Goal: Information Seeking & Learning: Learn about a topic

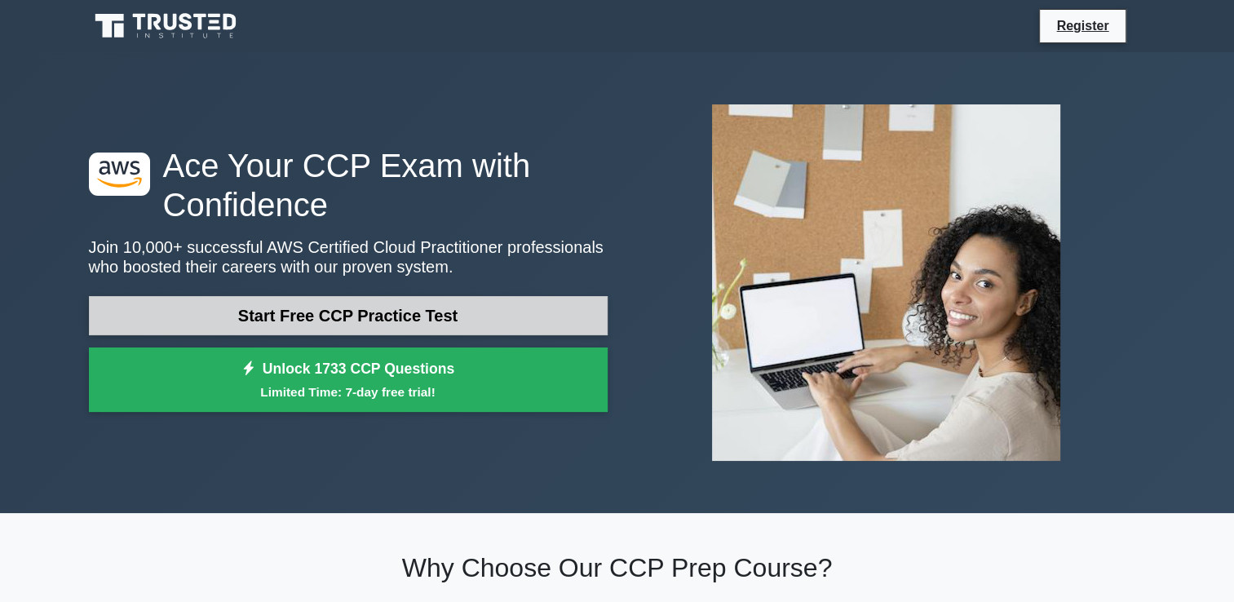
click at [235, 315] on link "Start Free CCP Practice Test" at bounding box center [348, 315] width 519 height 39
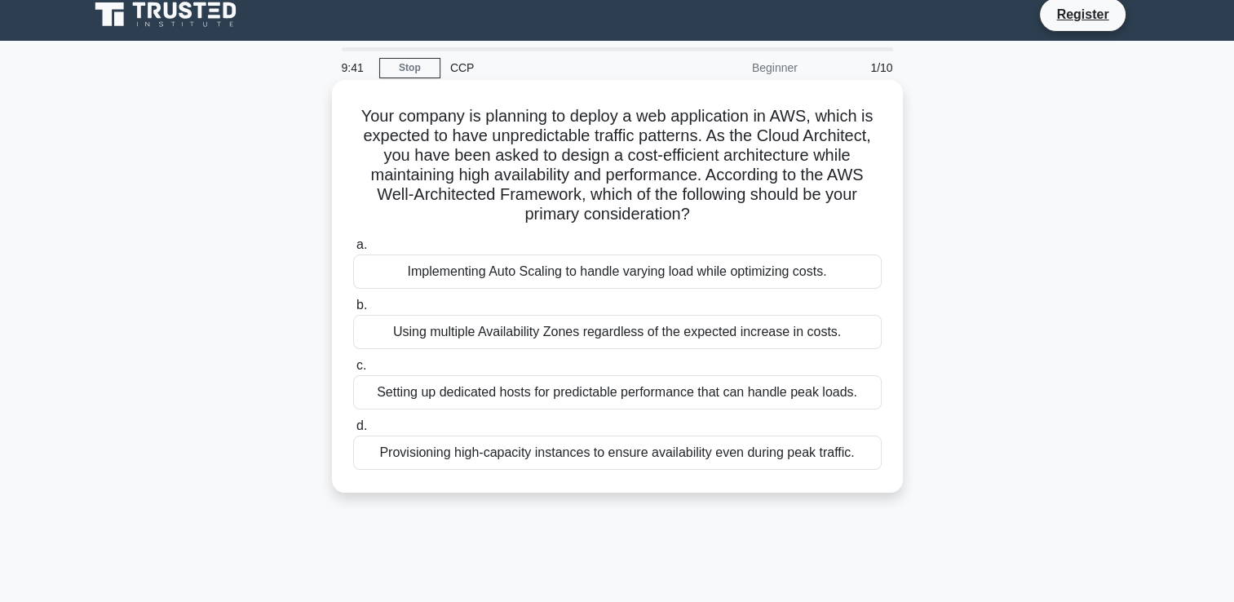
scroll to position [13, 0]
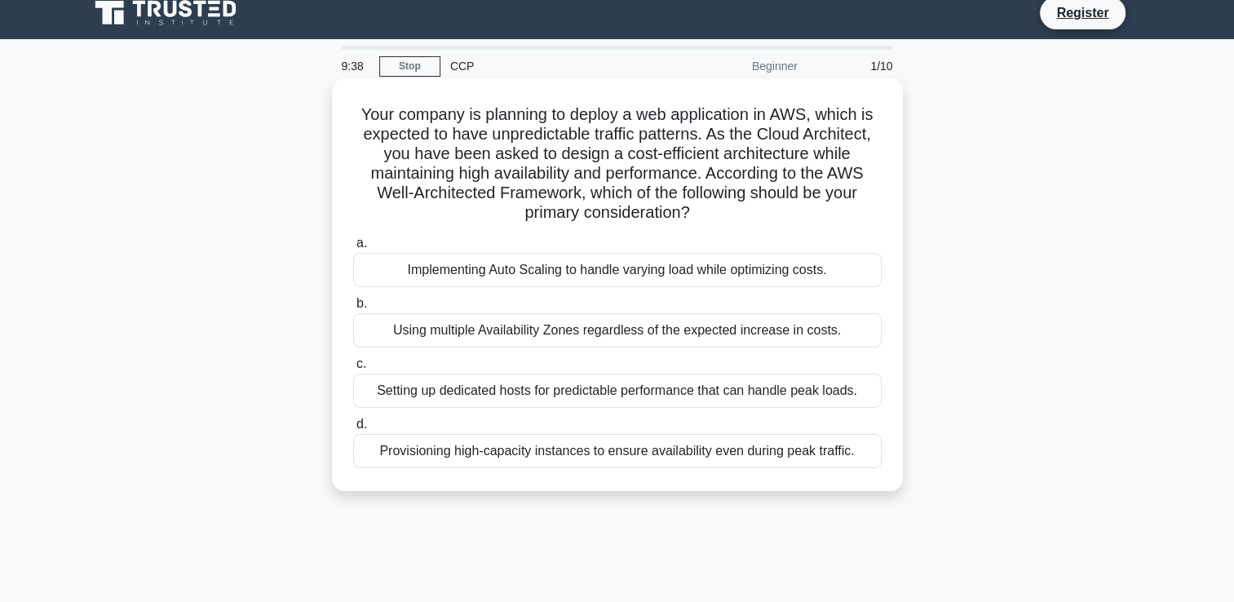
click at [447, 273] on div "Implementing Auto Scaling to handle varying load while optimizing costs." at bounding box center [617, 270] width 529 height 34
click at [353, 249] on input "a. Implementing Auto Scaling to handle varying load while optimizing costs." at bounding box center [353, 243] width 0 height 11
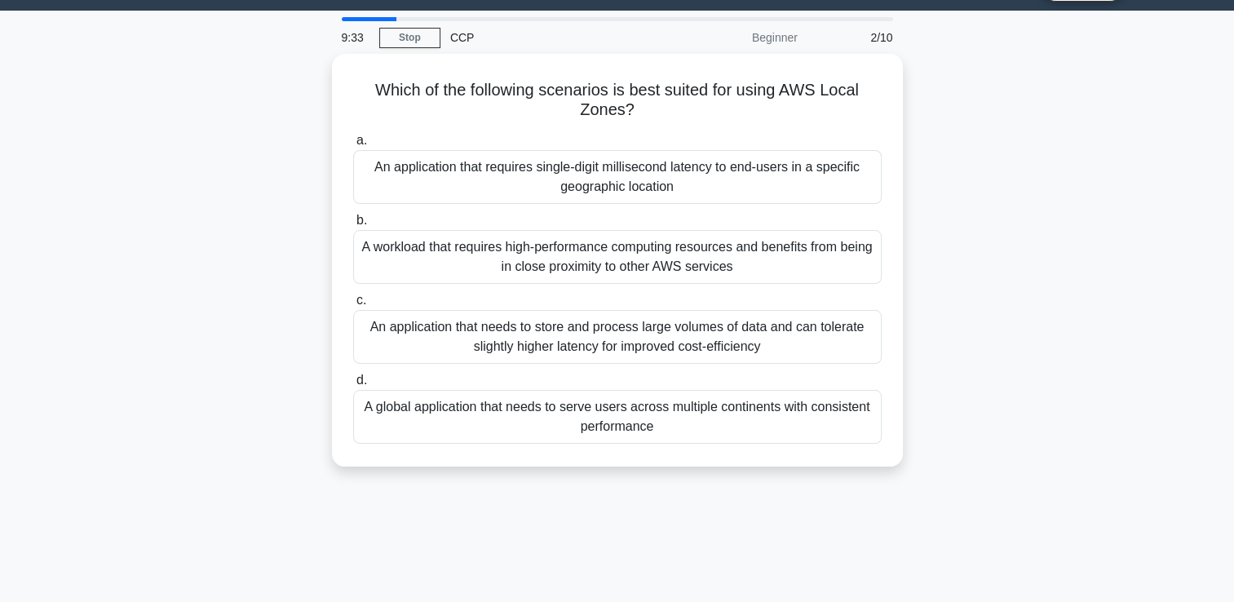
scroll to position [36, 0]
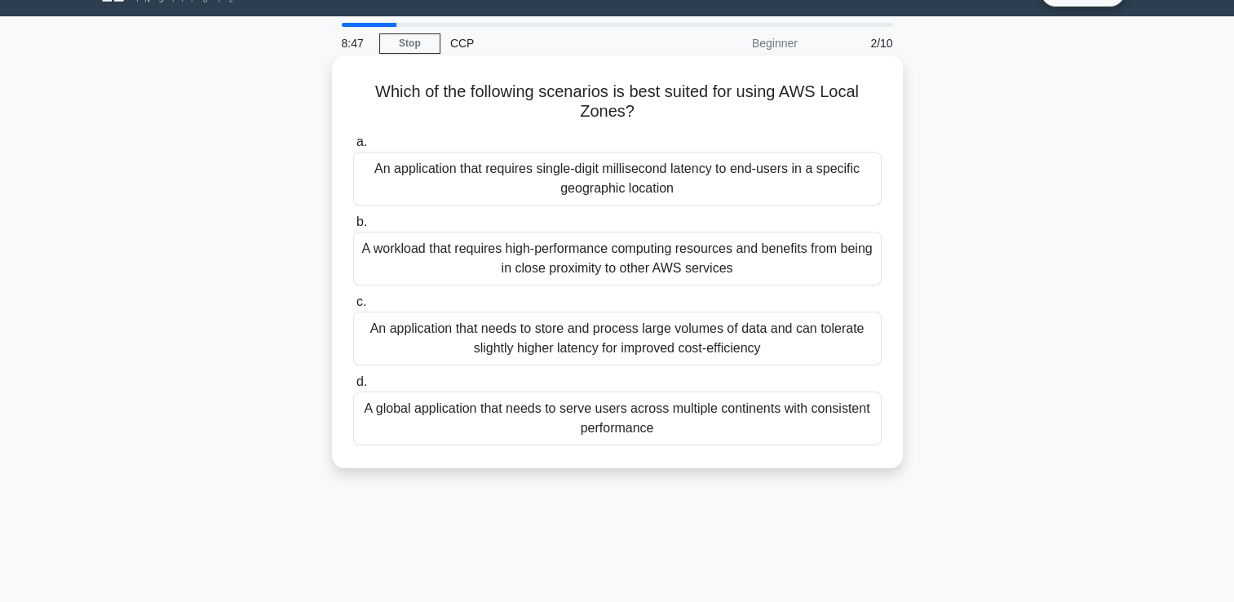
click at [538, 273] on div "A workload that requires high-performance computing resources and benefits from…" at bounding box center [617, 259] width 529 height 54
click at [353, 228] on input "b. A workload that requires high-performance computing resources and benefits f…" at bounding box center [353, 222] width 0 height 11
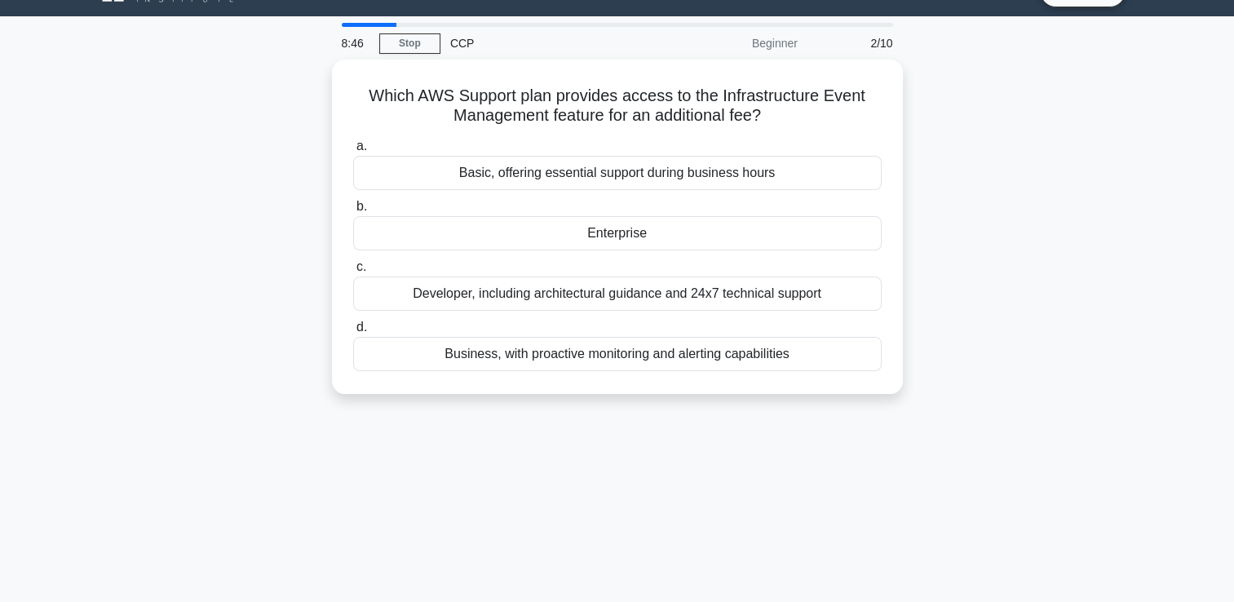
scroll to position [0, 0]
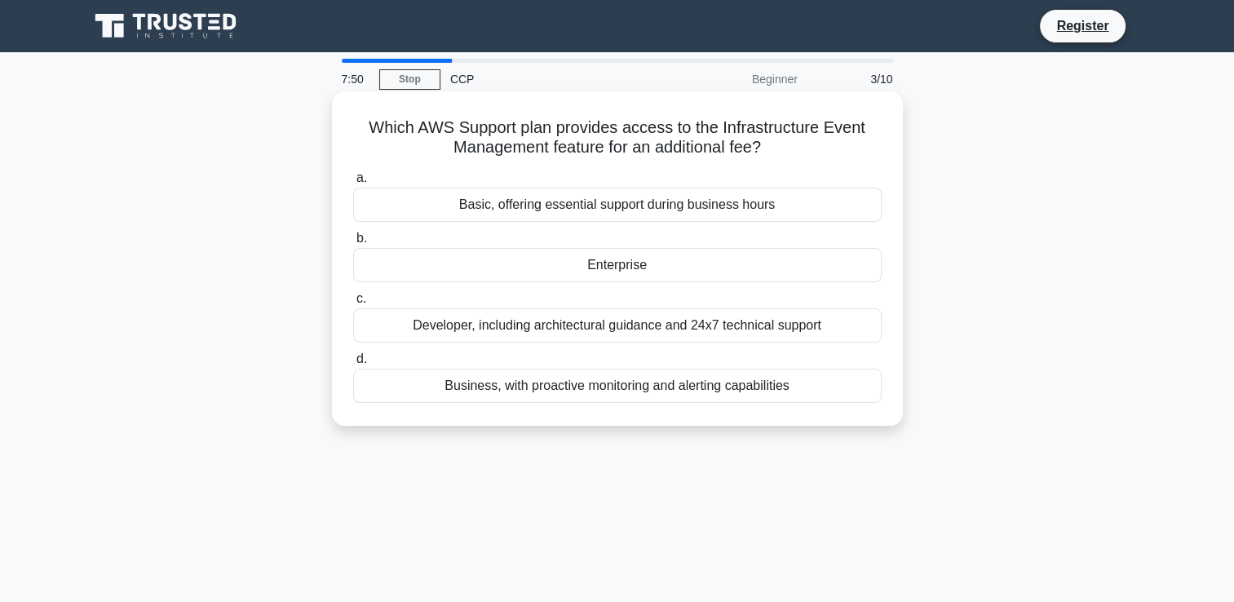
click at [598, 272] on div "Enterprise" at bounding box center [617, 265] width 529 height 34
click at [353, 244] on input "b. Enterprise" at bounding box center [353, 238] width 0 height 11
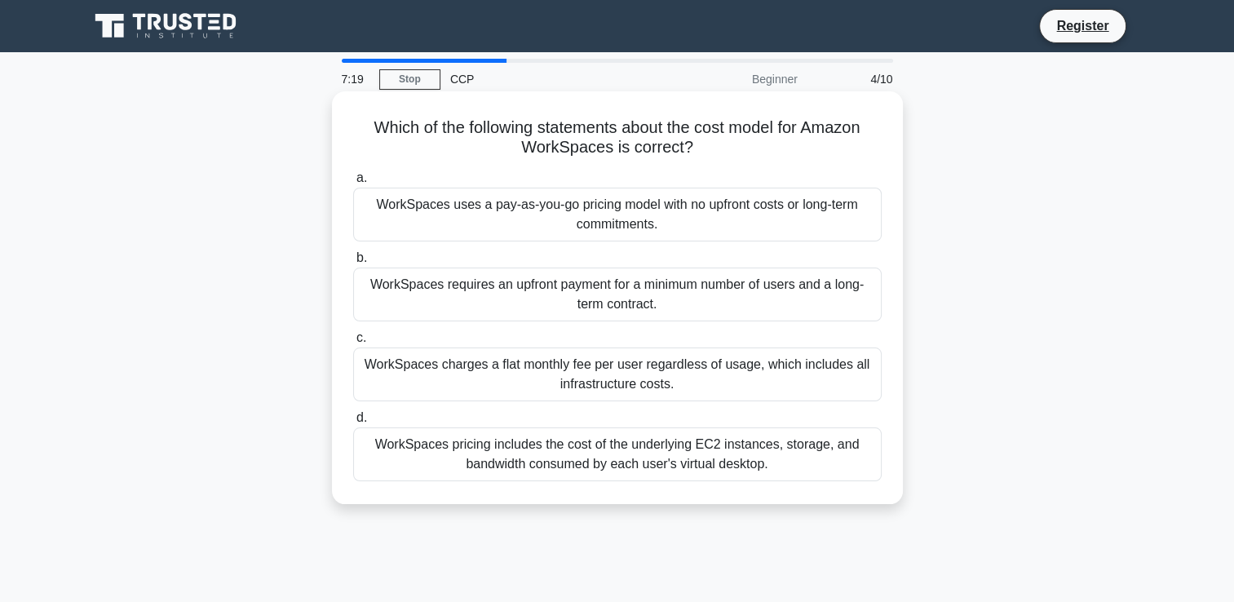
click at [525, 203] on div "WorkSpaces uses a pay-as-you-go pricing model with no upfront costs or long-ter…" at bounding box center [617, 215] width 529 height 54
click at [353, 184] on input "a. WorkSpaces uses a pay-as-you-go pricing model with no upfront costs or long-…" at bounding box center [353, 178] width 0 height 11
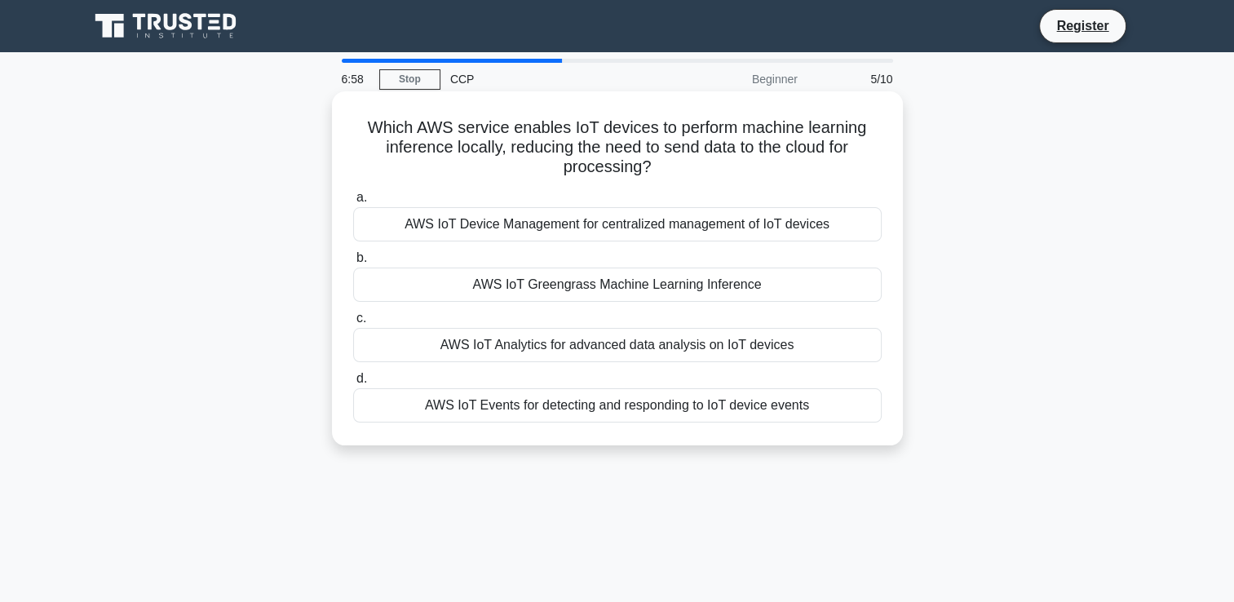
click at [550, 219] on div "AWS IoT Device Management for centralized management of IoT devices" at bounding box center [617, 224] width 529 height 34
click at [353, 203] on input "a. AWS IoT Device Management for centralized management of IoT devices" at bounding box center [353, 198] width 0 height 11
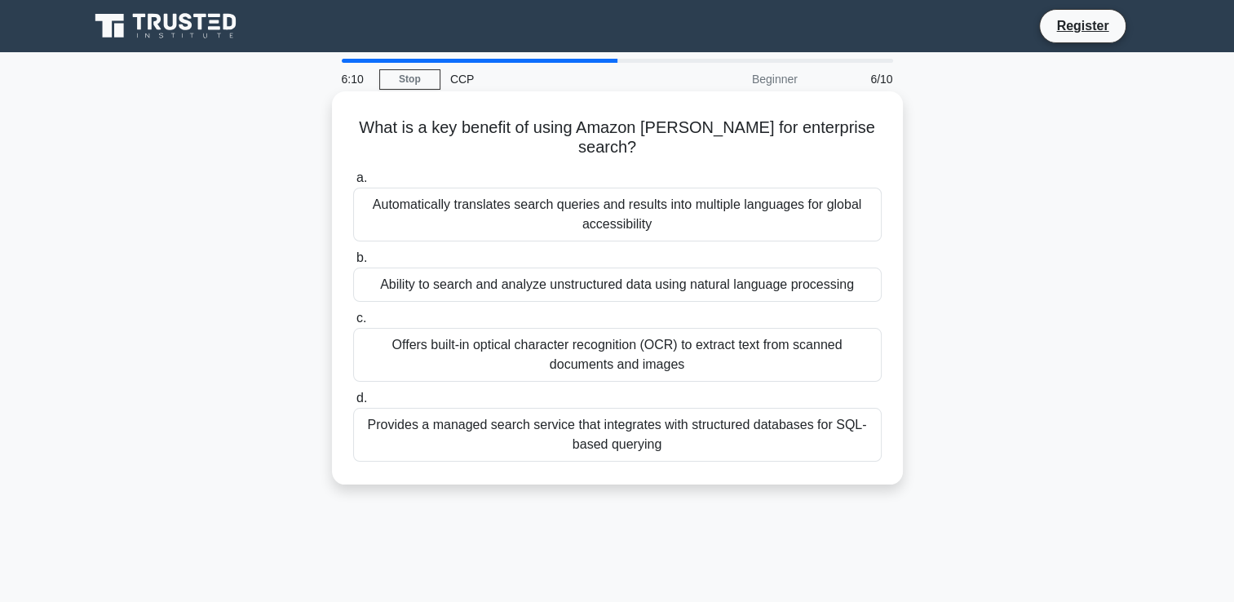
click at [476, 272] on div "Ability to search and analyze unstructured data using natural language processi…" at bounding box center [617, 285] width 529 height 34
click at [353, 264] on input "b. Ability to search and analyze unstructured data using natural language proce…" at bounding box center [353, 258] width 0 height 11
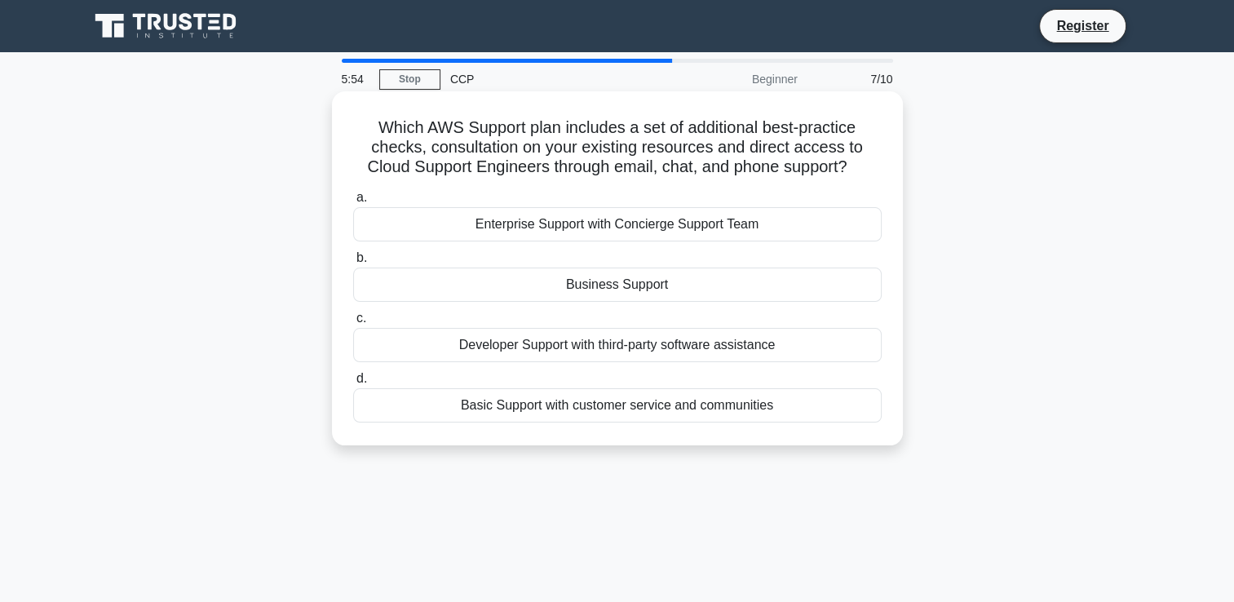
click at [594, 410] on div "Basic Support with customer service and communities" at bounding box center [617, 405] width 529 height 34
click at [353, 384] on input "d. Basic Support with customer service and communities" at bounding box center [353, 379] width 0 height 11
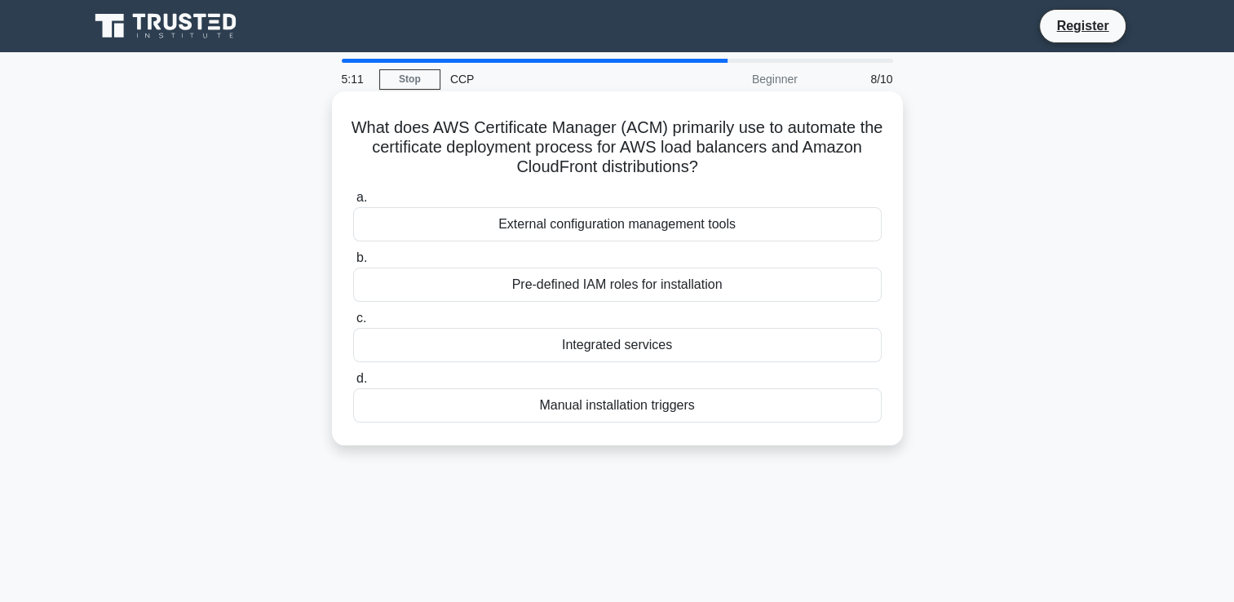
click at [585, 347] on div "Integrated services" at bounding box center [617, 345] width 529 height 34
click at [353, 324] on input "c. Integrated services" at bounding box center [353, 318] width 0 height 11
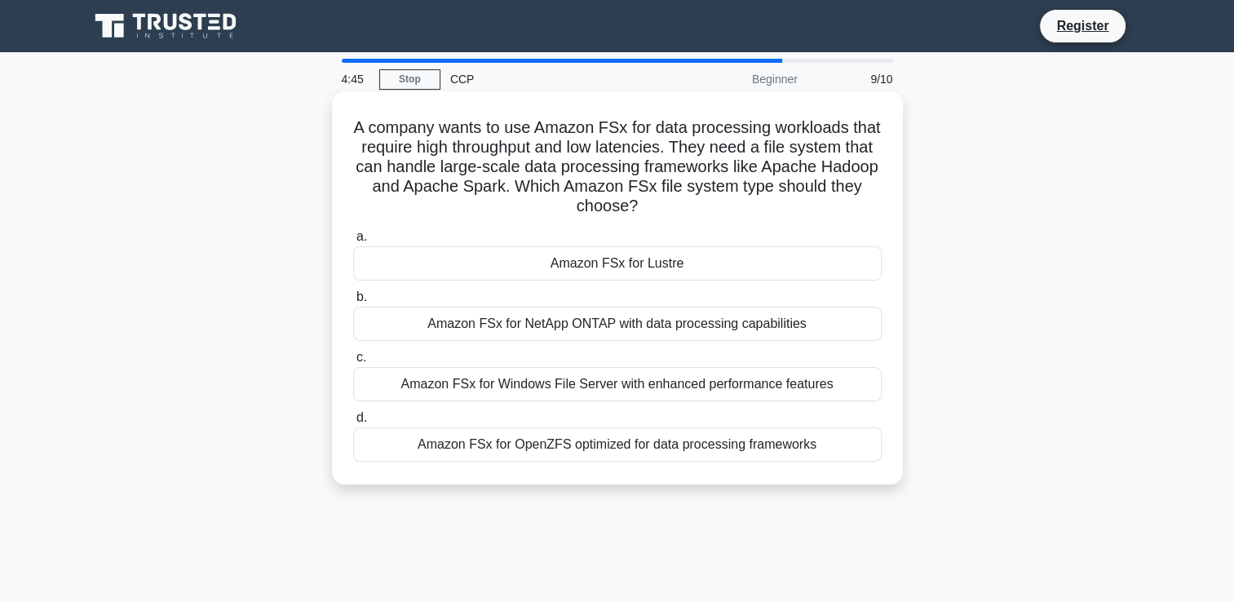
click at [594, 325] on div "Amazon FSx for NetApp ONTAP with data processing capabilities" at bounding box center [617, 324] width 529 height 34
click at [353, 303] on input "b. Amazon FSx for NetApp ONTAP with data processing capabilities" at bounding box center [353, 297] width 0 height 11
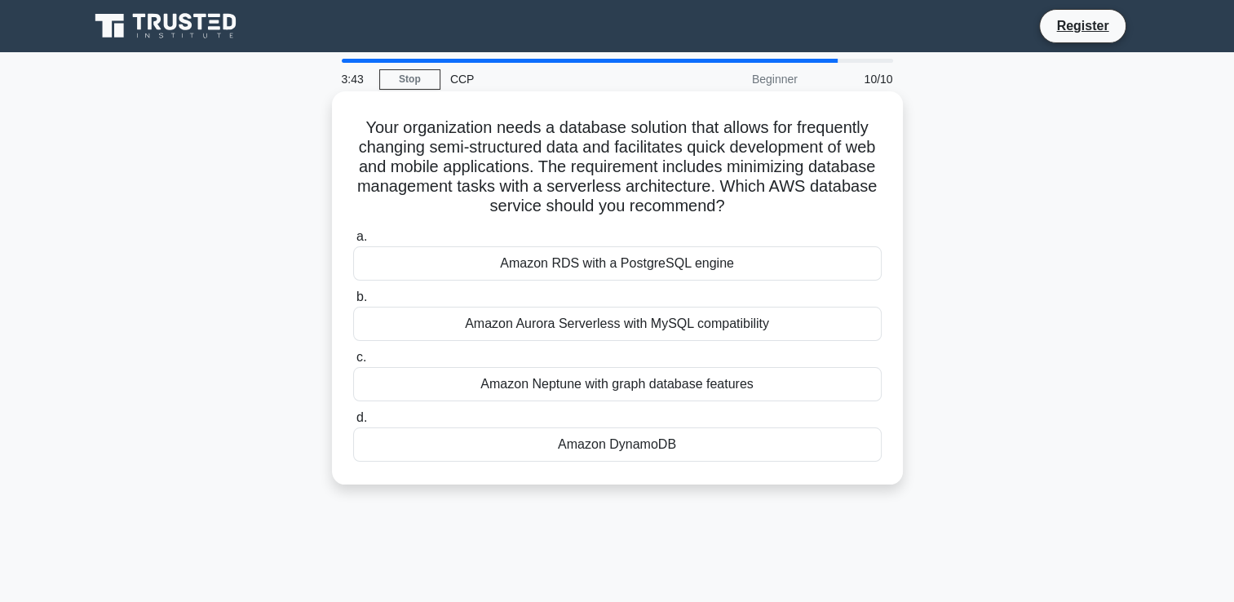
click at [612, 379] on div "Amazon Neptune with graph database features" at bounding box center [617, 384] width 529 height 34
click at [353, 363] on input "c. Amazon Neptune with graph database features" at bounding box center [353, 357] width 0 height 11
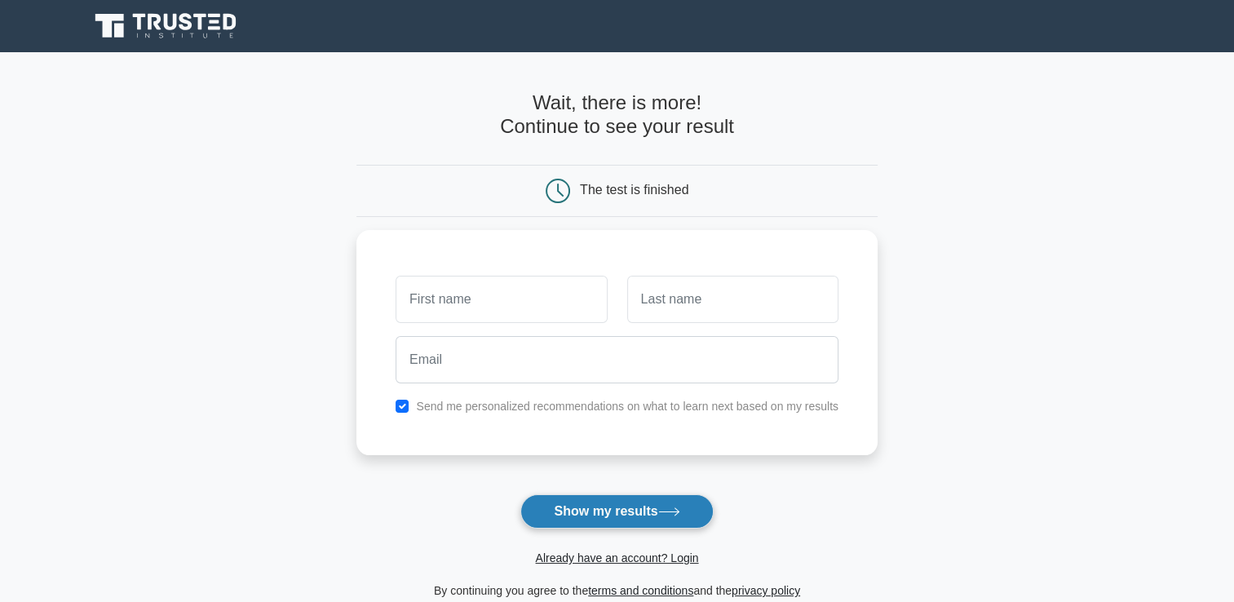
click at [657, 501] on button "Show my results" at bounding box center [617, 511] width 193 height 34
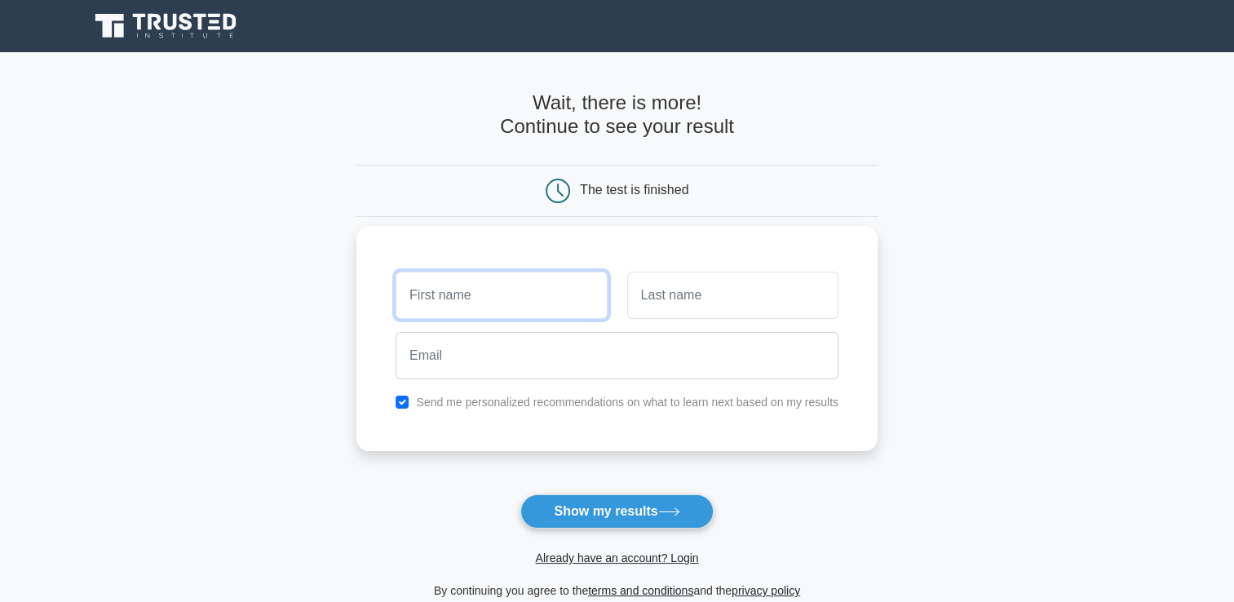
click at [506, 289] on input "text" at bounding box center [501, 295] width 211 height 47
type input "[PERSON_NAME]"
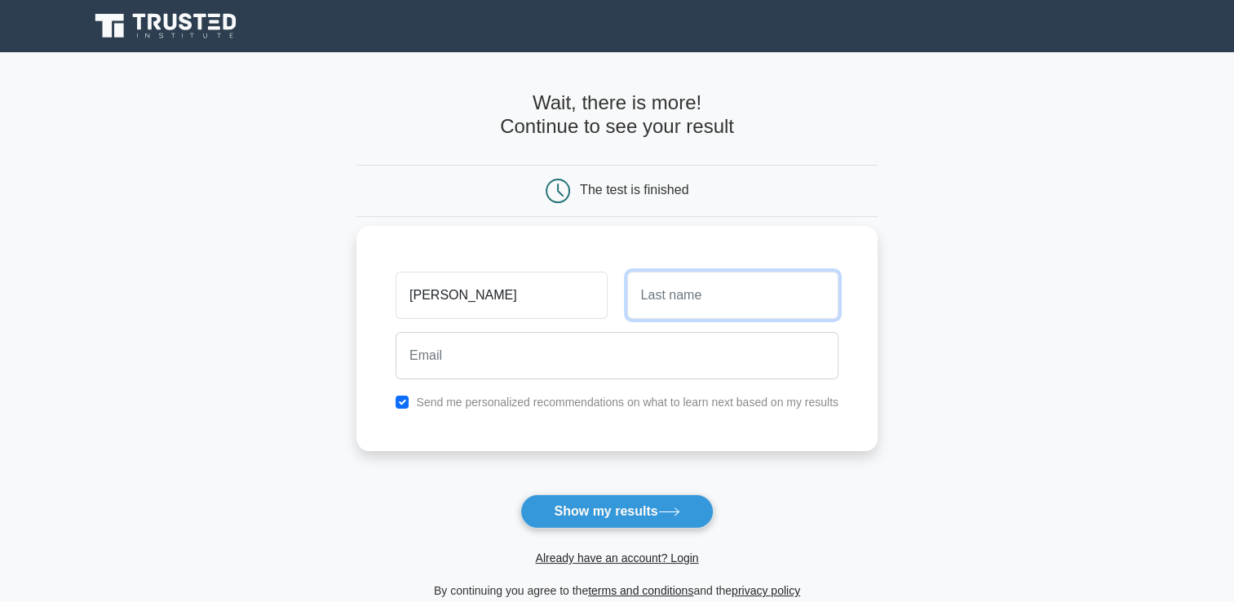
click at [652, 307] on input "text" at bounding box center [732, 295] width 211 height 47
type input "[PERSON_NAME]"
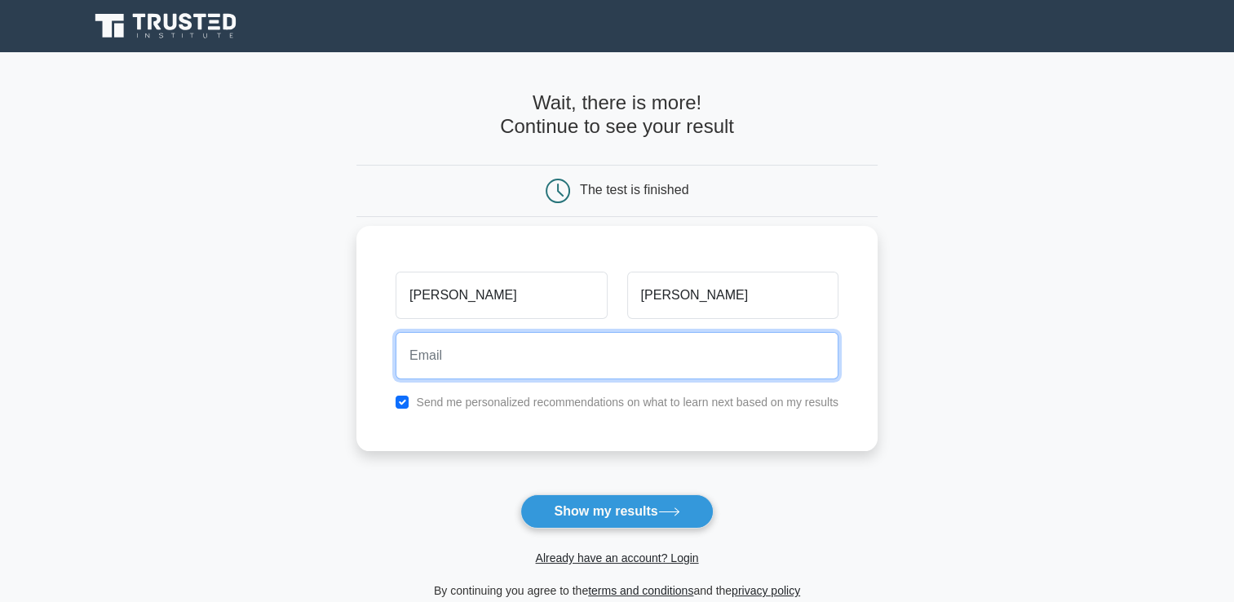
click at [666, 360] on input "email" at bounding box center [617, 355] width 443 height 47
type input "[EMAIL_ADDRESS][DOMAIN_NAME]"
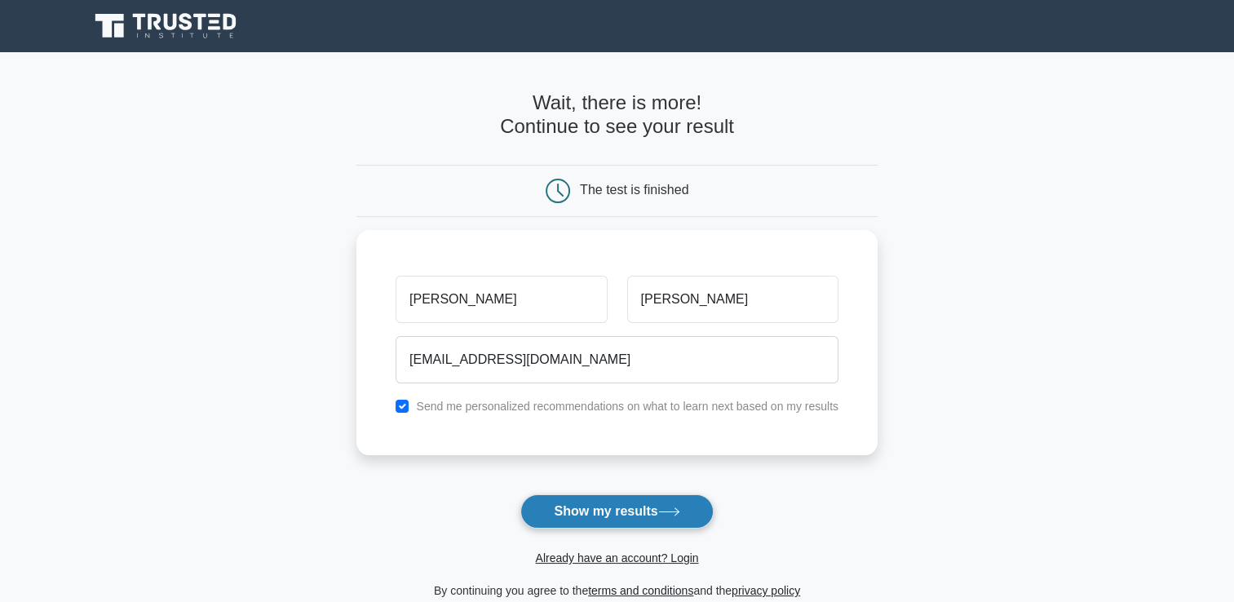
click at [574, 501] on button "Show my results" at bounding box center [617, 511] width 193 height 34
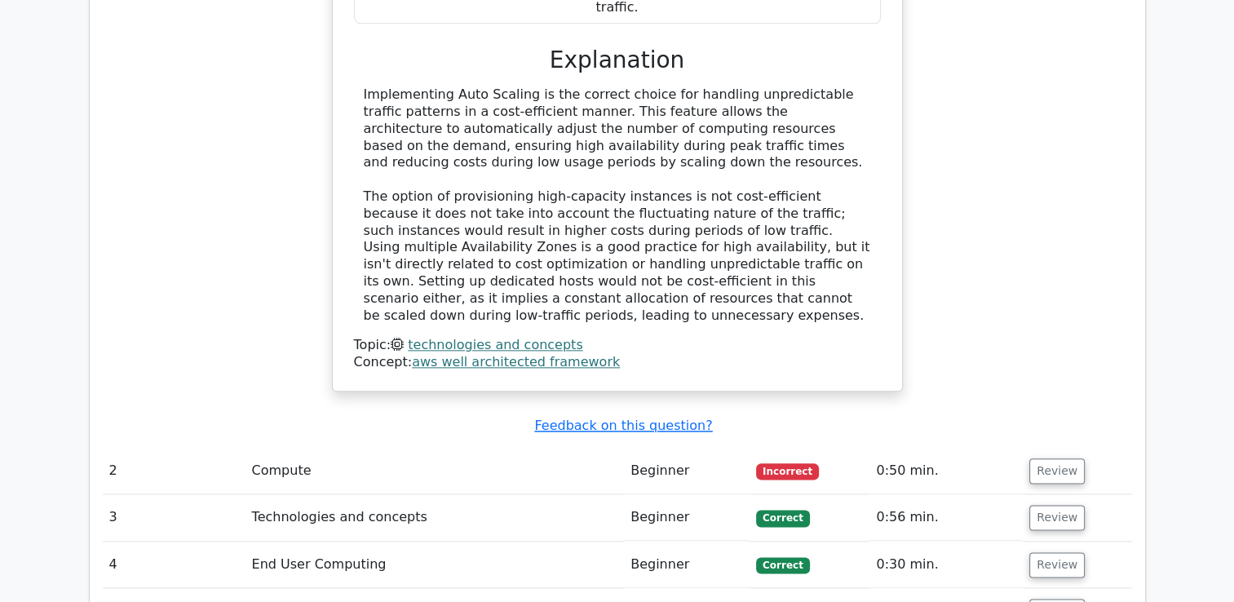
scroll to position [1877, 0]
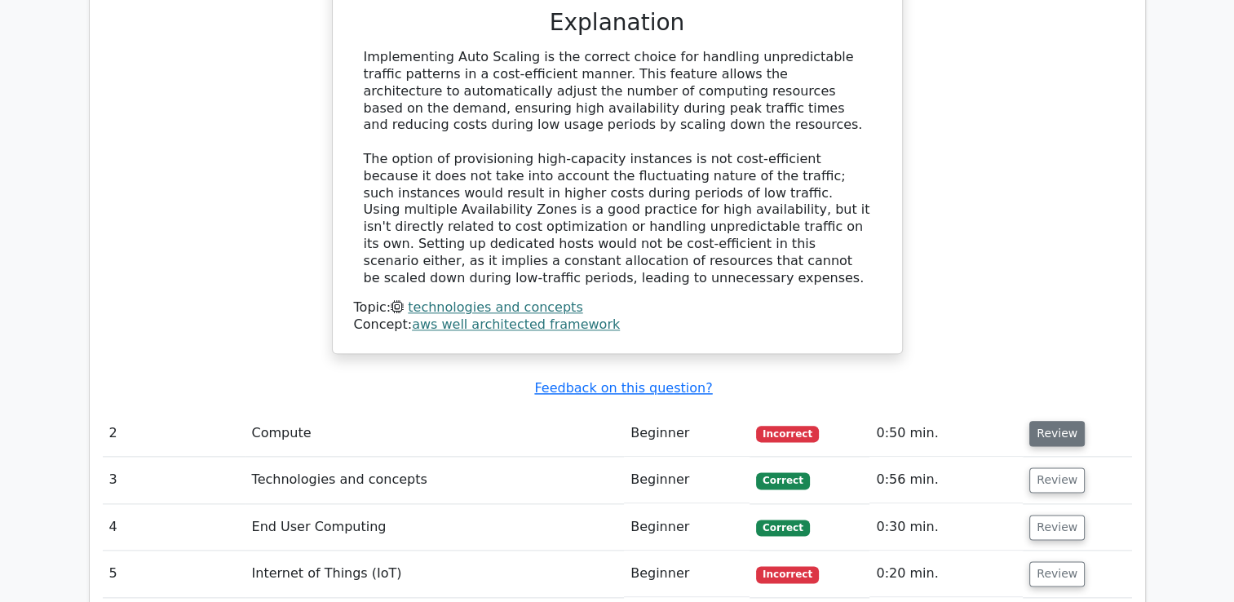
click at [1051, 421] on button "Review" at bounding box center [1057, 433] width 55 height 25
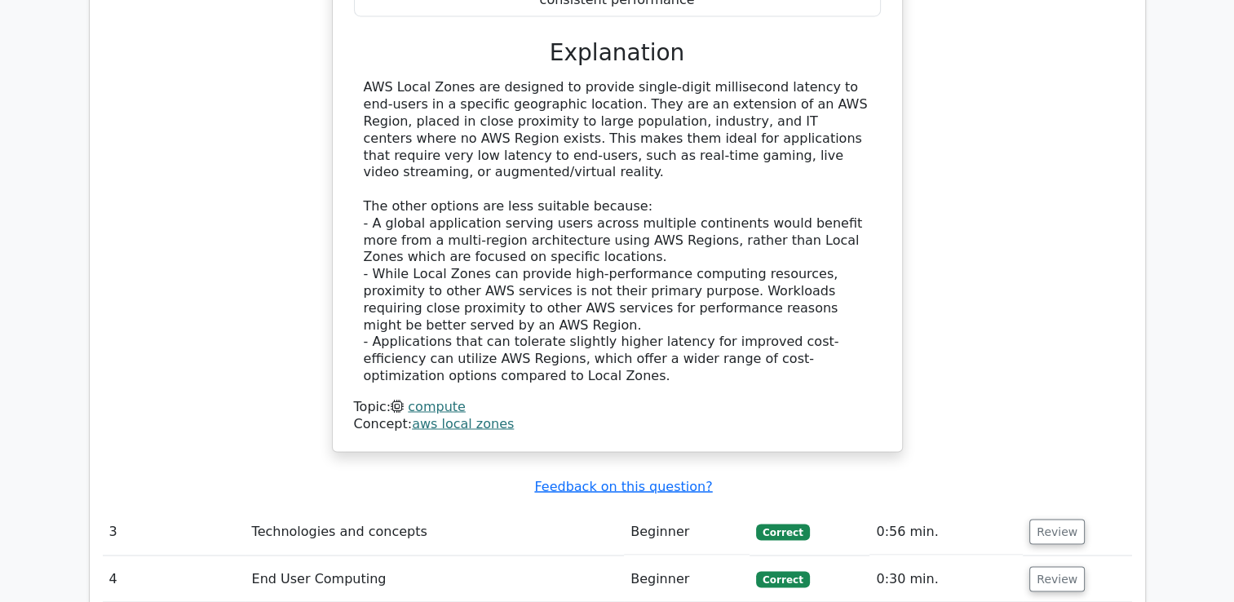
scroll to position [2692, 0]
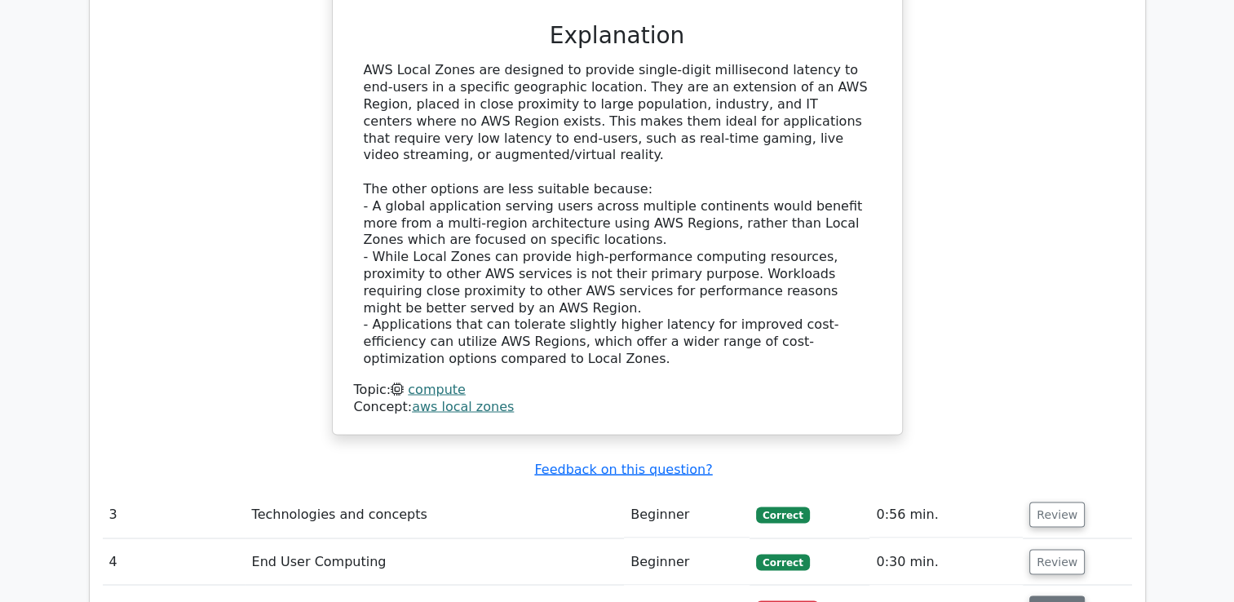
click at [1046, 596] on button "Review" at bounding box center [1057, 608] width 55 height 25
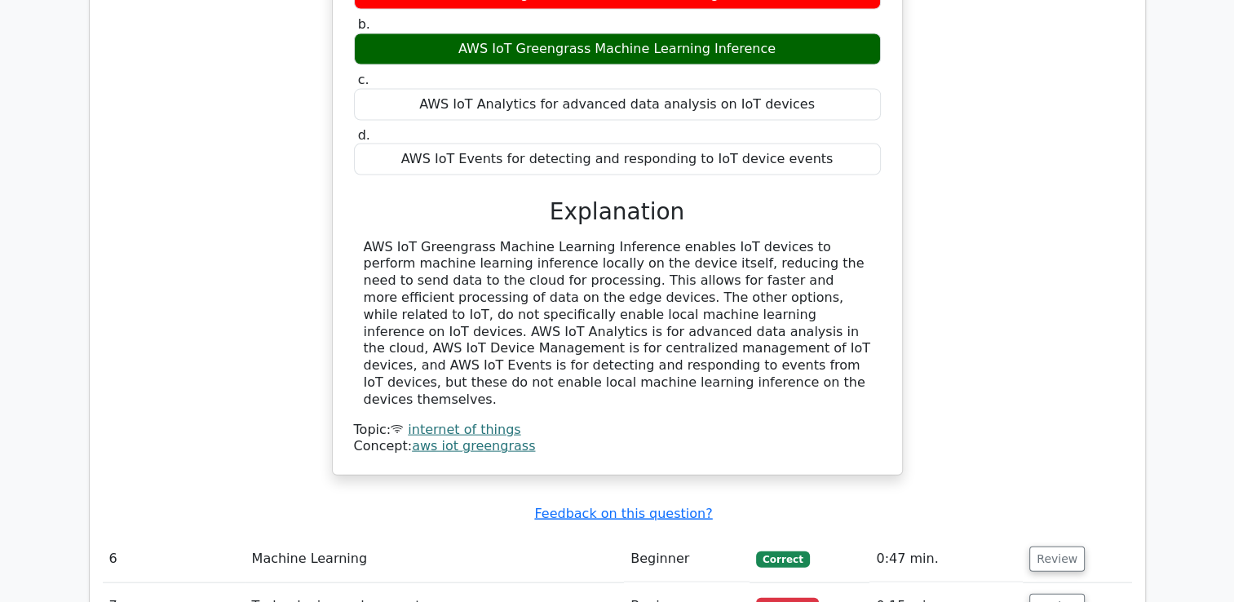
scroll to position [3508, 0]
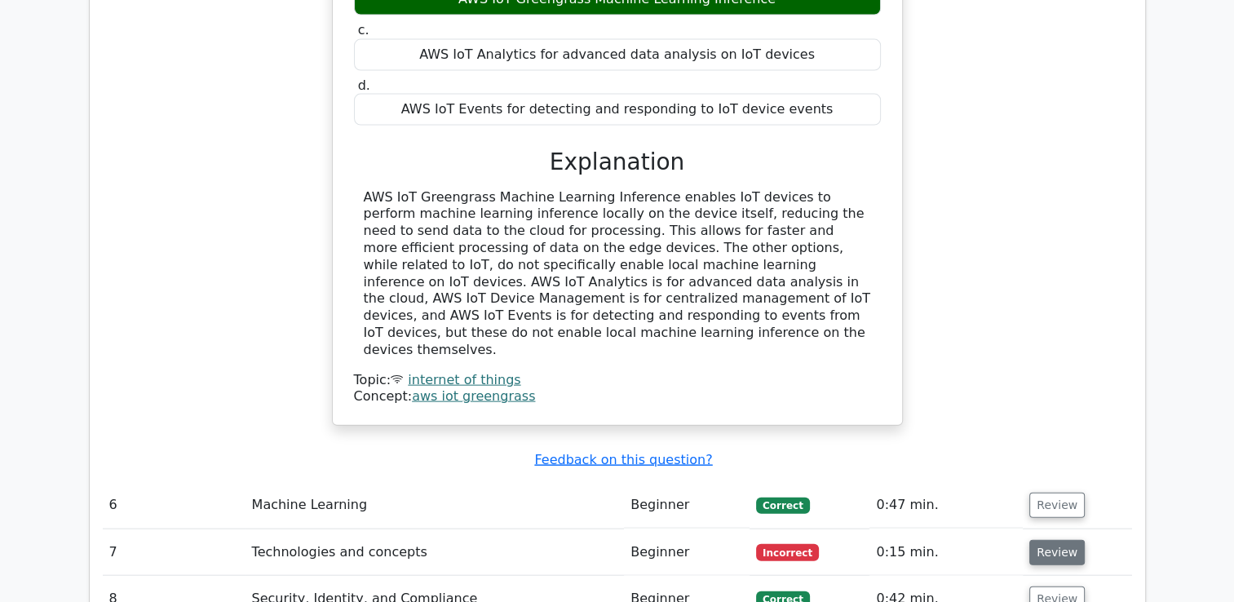
click at [1066, 540] on button "Review" at bounding box center [1057, 552] width 55 height 25
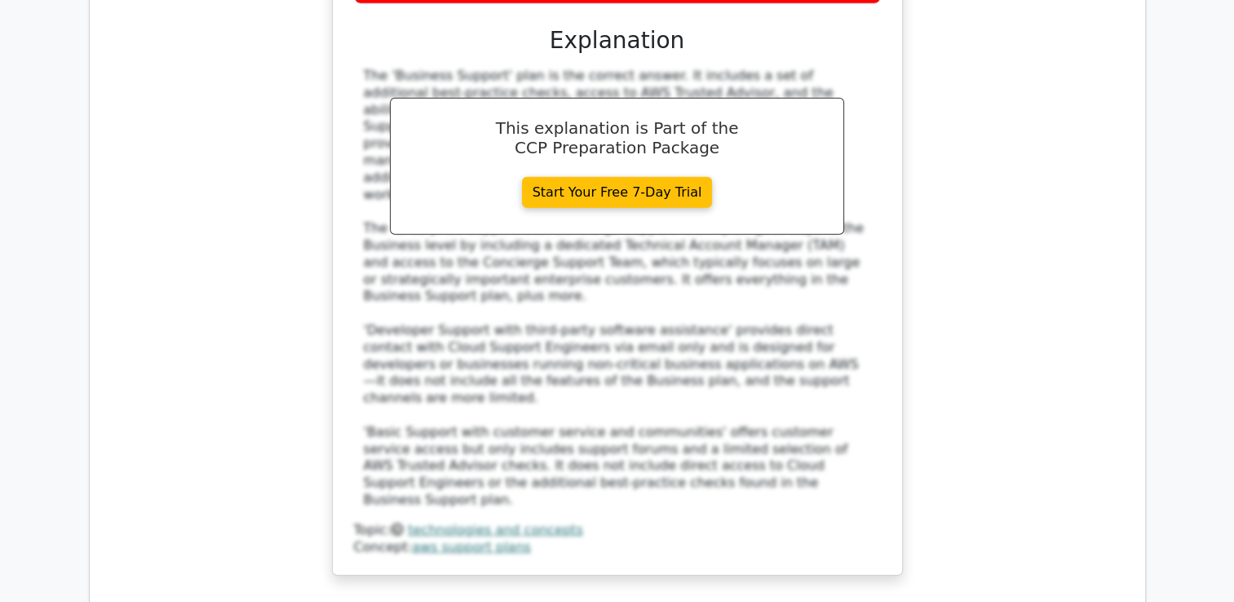
scroll to position [4487, 0]
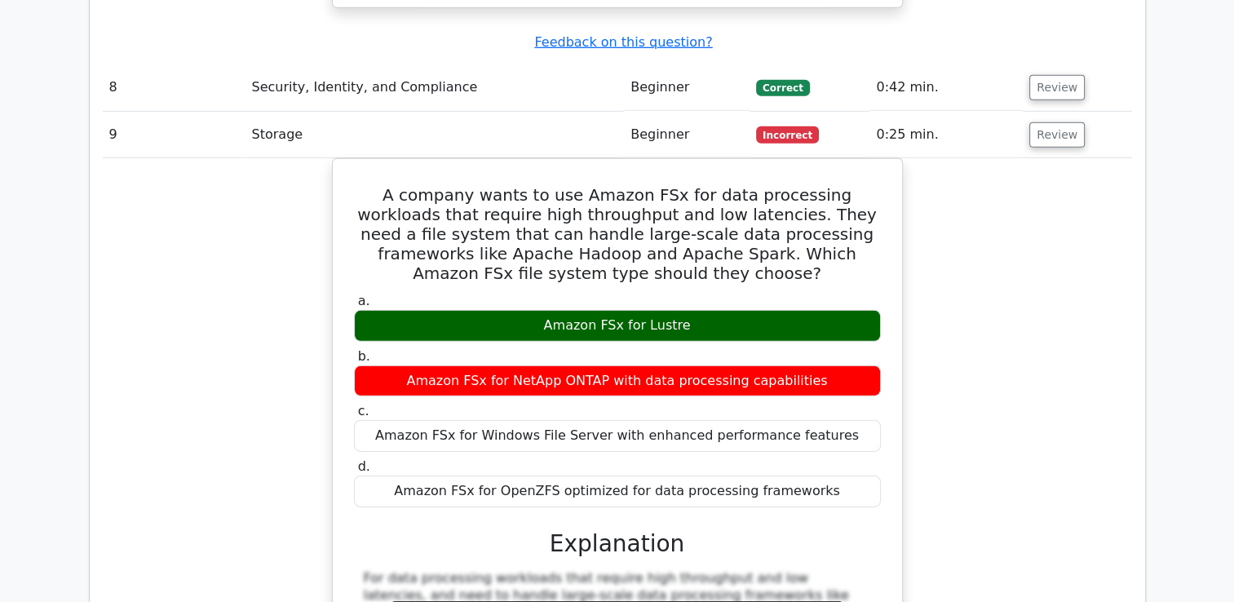
scroll to position [5140, 0]
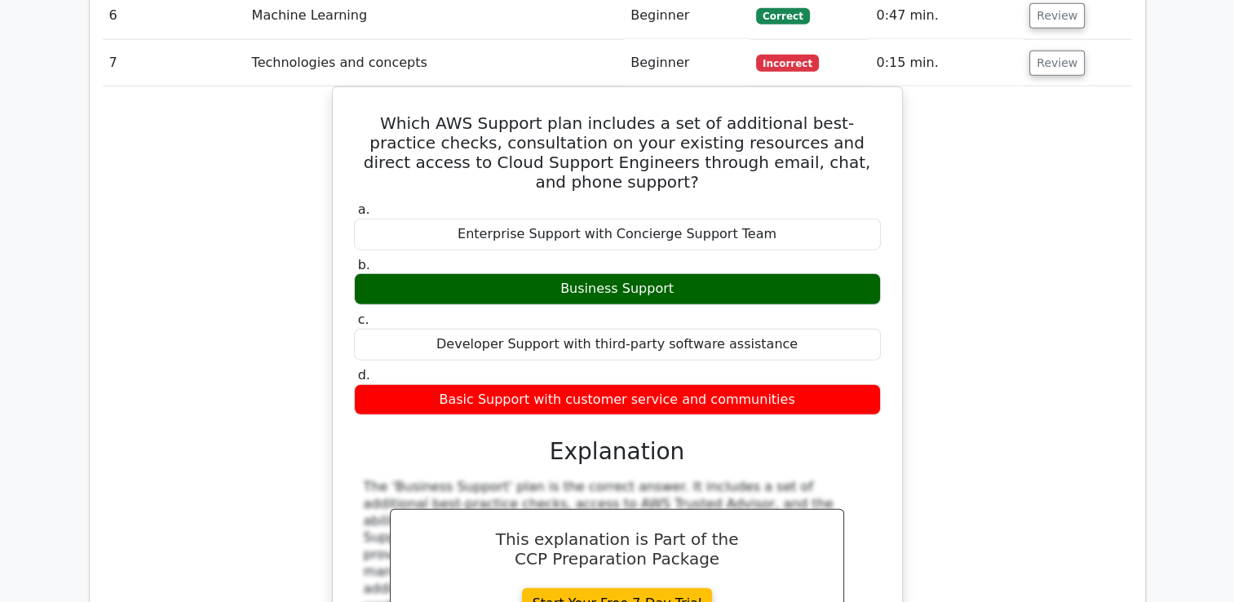
scroll to position [3508, 0]
